Goal: Entertainment & Leisure: Consume media (video, audio)

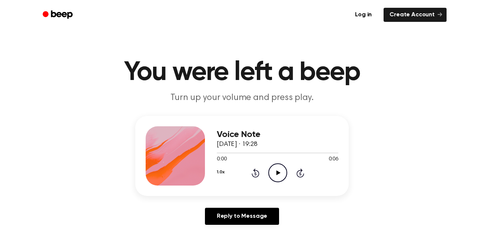
click at [278, 166] on icon "Play Audio" at bounding box center [277, 173] width 19 height 19
click at [281, 171] on icon "Pause Audio" at bounding box center [277, 173] width 19 height 19
click at [281, 170] on icon "Play Audio" at bounding box center [277, 173] width 19 height 19
click at [281, 169] on icon "Pause Audio" at bounding box center [277, 173] width 19 height 19
click at [280, 169] on icon "Play Audio" at bounding box center [277, 173] width 19 height 19
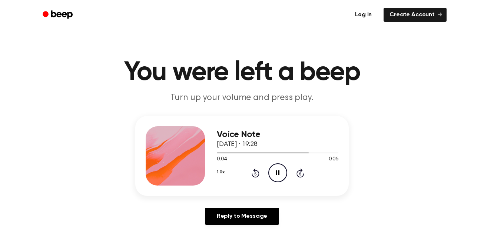
click at [277, 171] on icon "Pause Audio" at bounding box center [277, 173] width 19 height 19
click at [277, 171] on icon "Play Audio" at bounding box center [277, 173] width 19 height 19
click at [276, 174] on icon "Play Audio" at bounding box center [277, 173] width 19 height 19
click at [230, 152] on div at bounding box center [278, 153] width 122 height 6
click at [271, 170] on icon "Play Audio" at bounding box center [277, 173] width 19 height 19
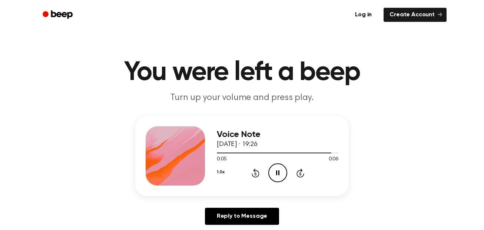
click at [271, 171] on icon "Pause Audio" at bounding box center [277, 173] width 19 height 19
click at [271, 171] on icon "Play Audio" at bounding box center [277, 173] width 19 height 19
click at [278, 179] on icon "Play Audio" at bounding box center [277, 173] width 19 height 19
click at [278, 179] on icon "Pause Audio" at bounding box center [277, 173] width 19 height 19
